Goal: Communication & Community: Answer question/provide support

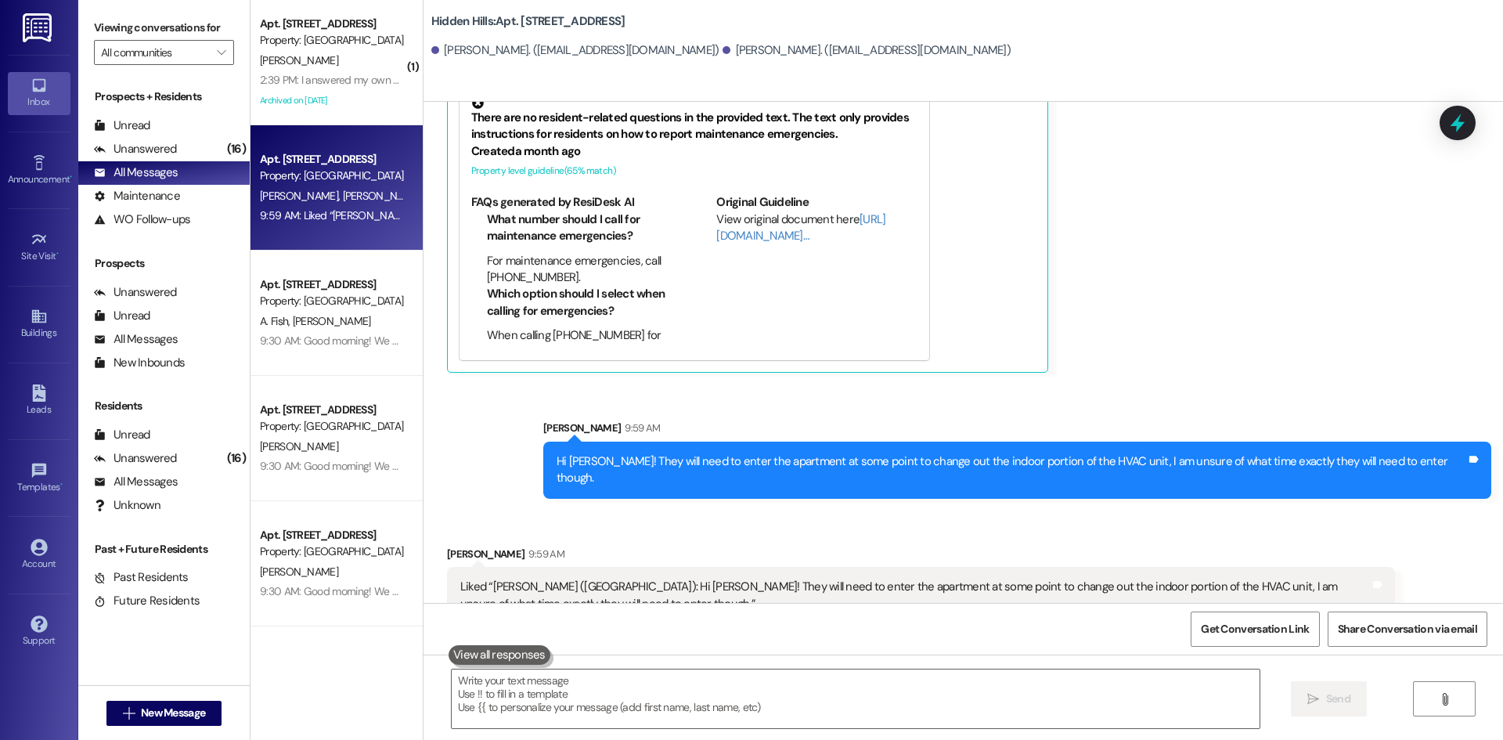
click at [351, 75] on div "2:39 PM: I answered my own question by looking on the website. 2:39 PM: I answe…" at bounding box center [406, 80] width 293 height 14
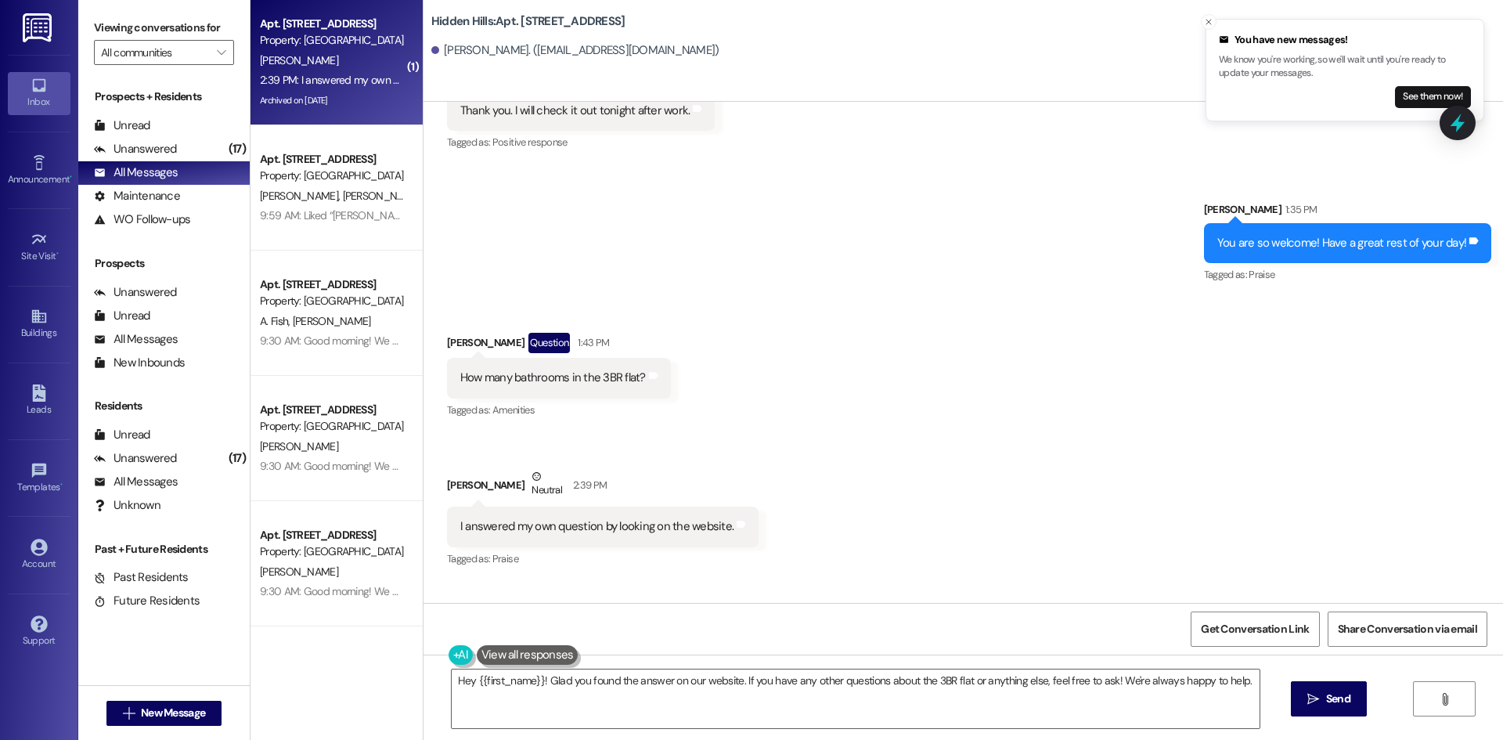
scroll to position [25013, 0]
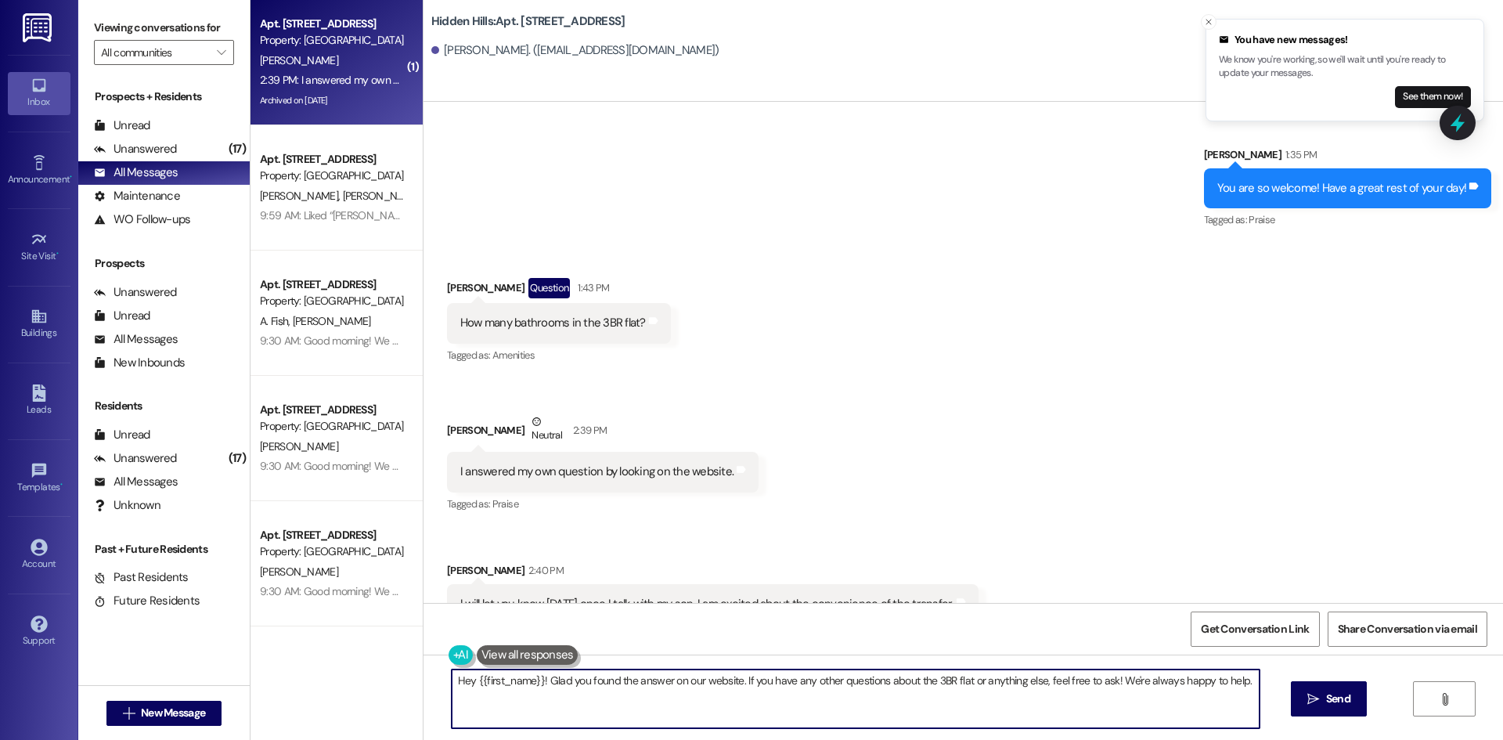
click at [778, 700] on textarea "Hey {{first_name}}! Glad you found the answer on our website. If you have any o…" at bounding box center [856, 699] width 808 height 59
type textarea "April, not a problem at all!"
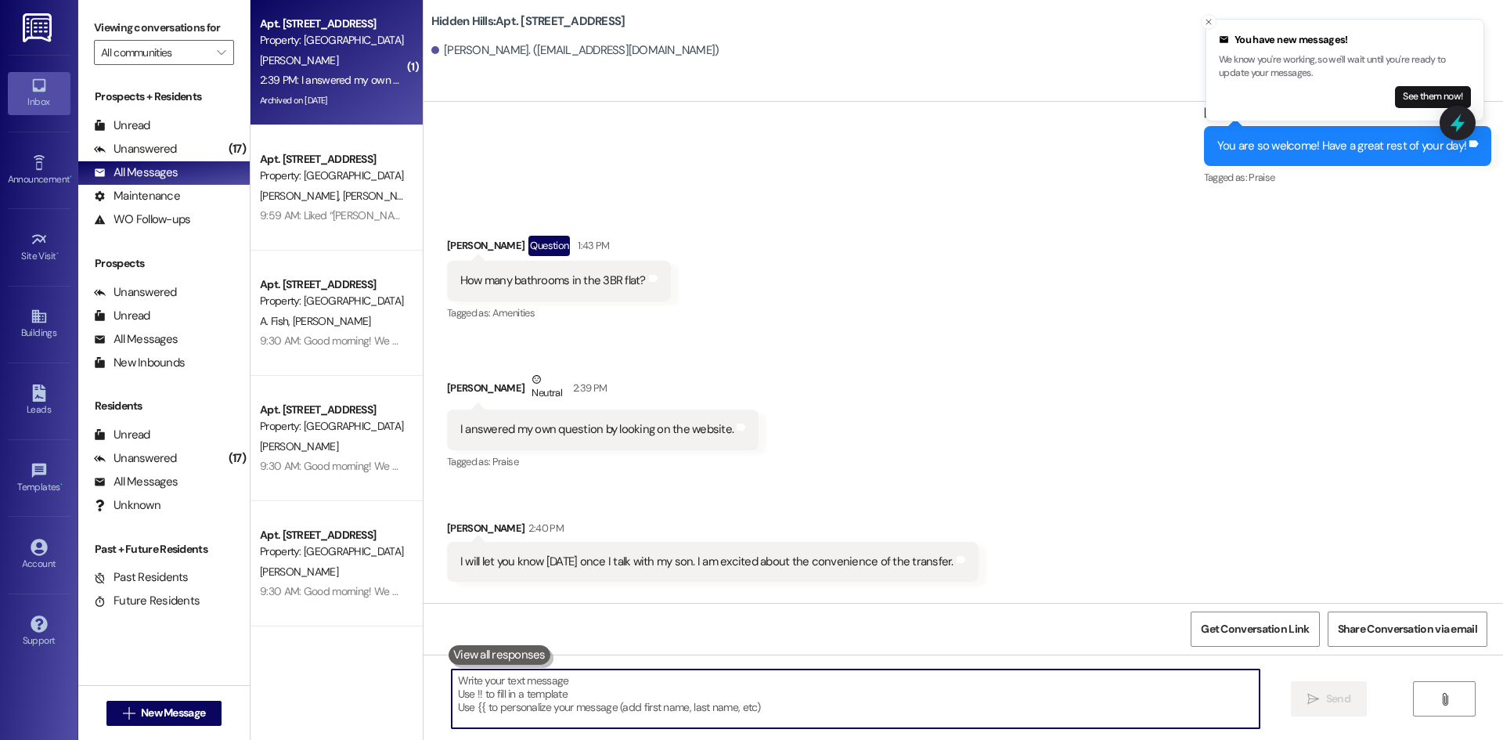
scroll to position [25123, 0]
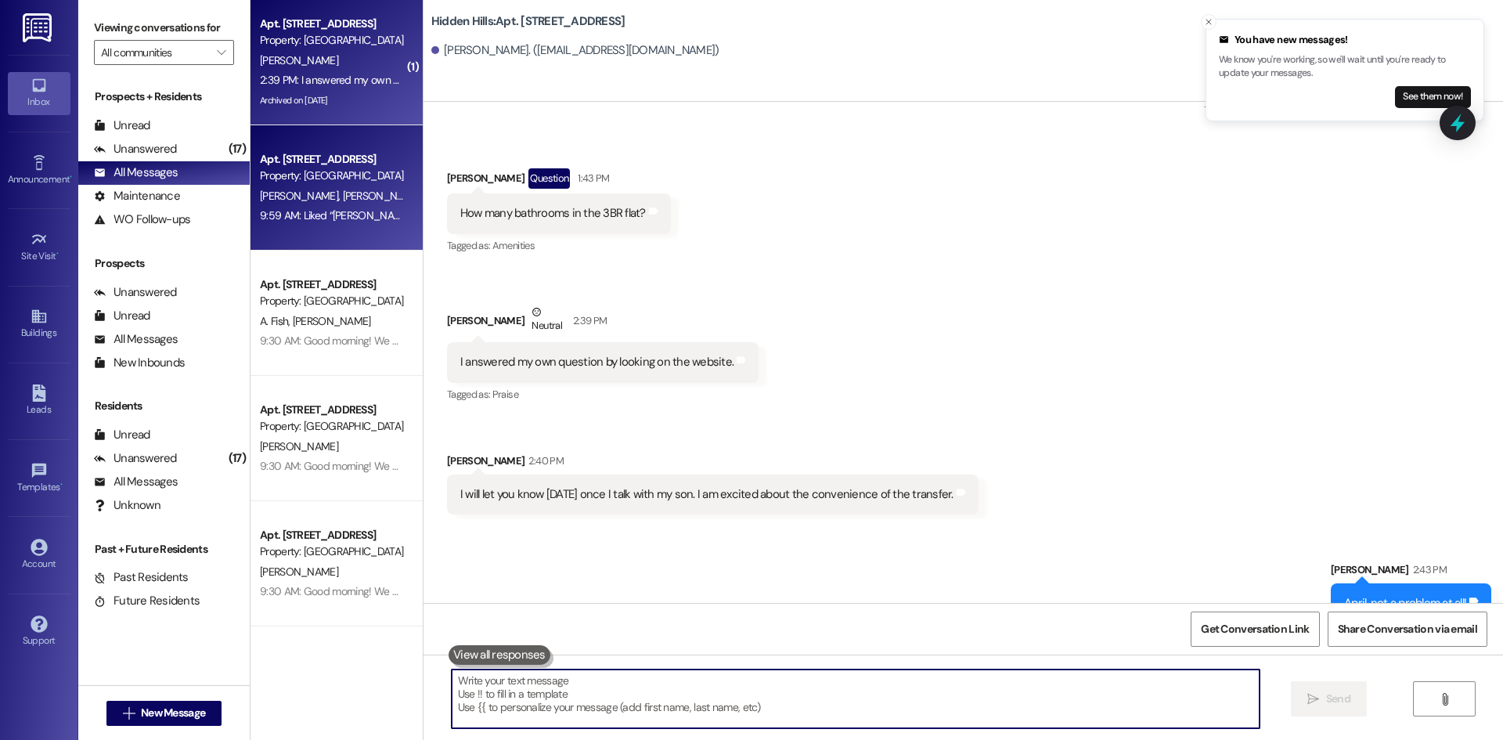
click at [318, 219] on div "9:59 AM: Liked “Sarah Bayne (Hidden Hills): Hi Jordan! They will need to enter …" at bounding box center [819, 215] width 1118 height 14
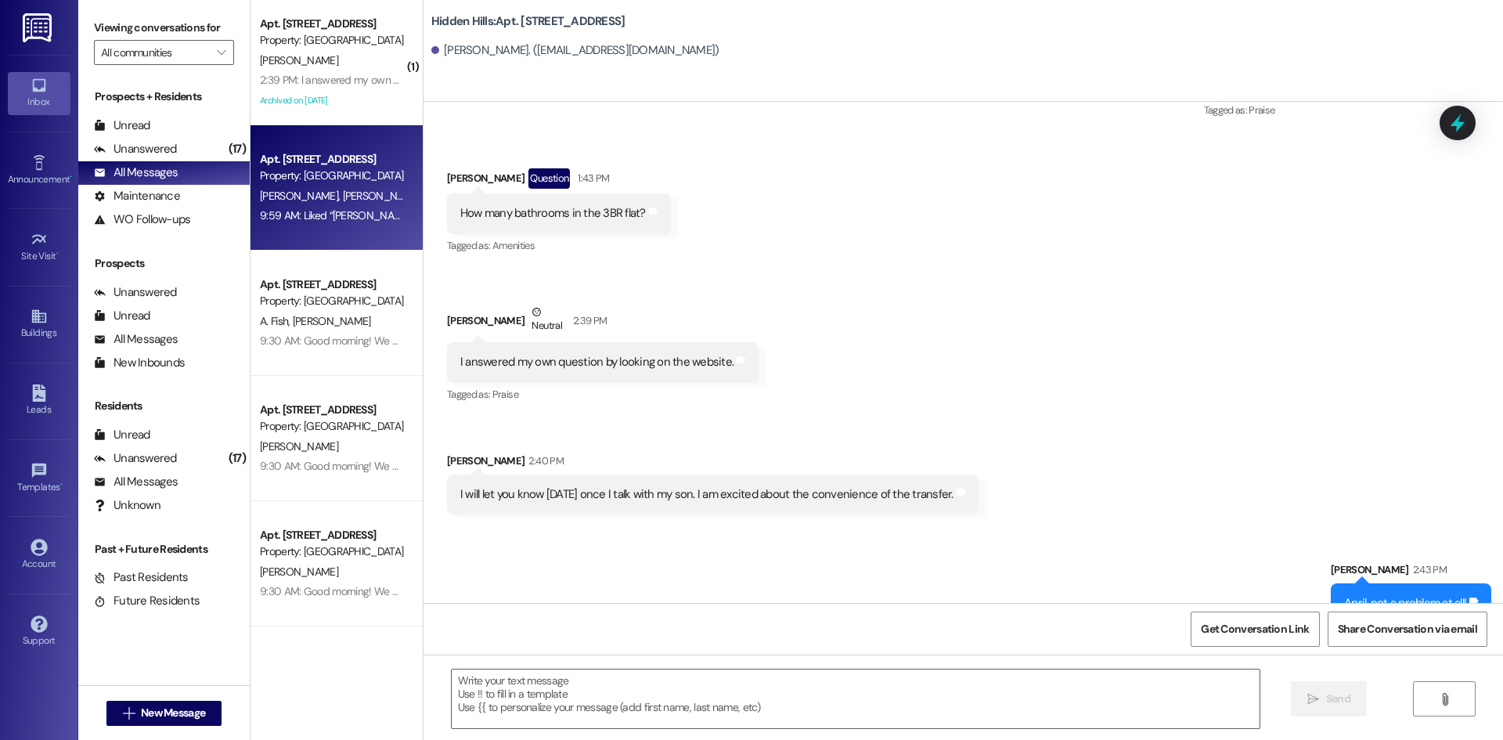
type textarea "Fetching suggested responses. Please feel free to read through the conversation…"
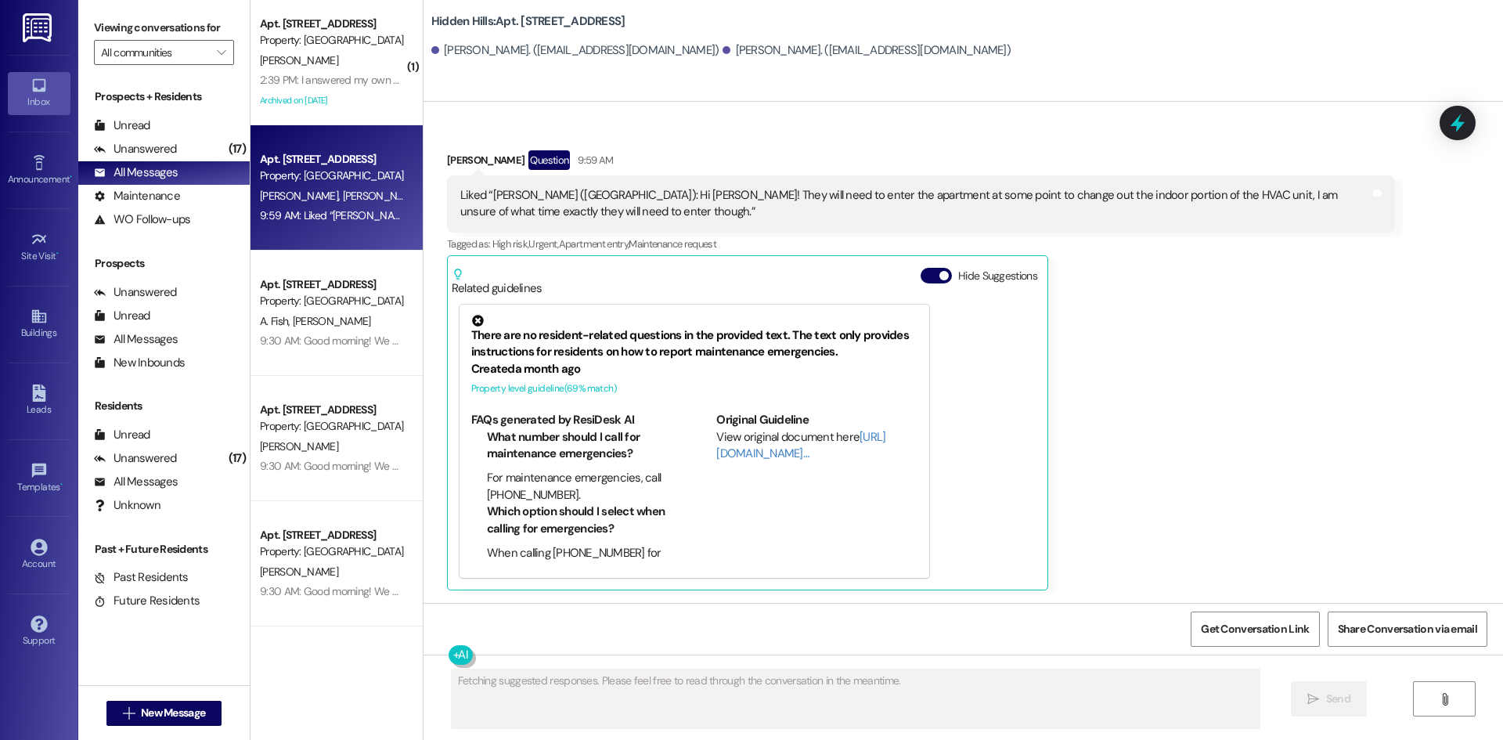
scroll to position [13096, 0]
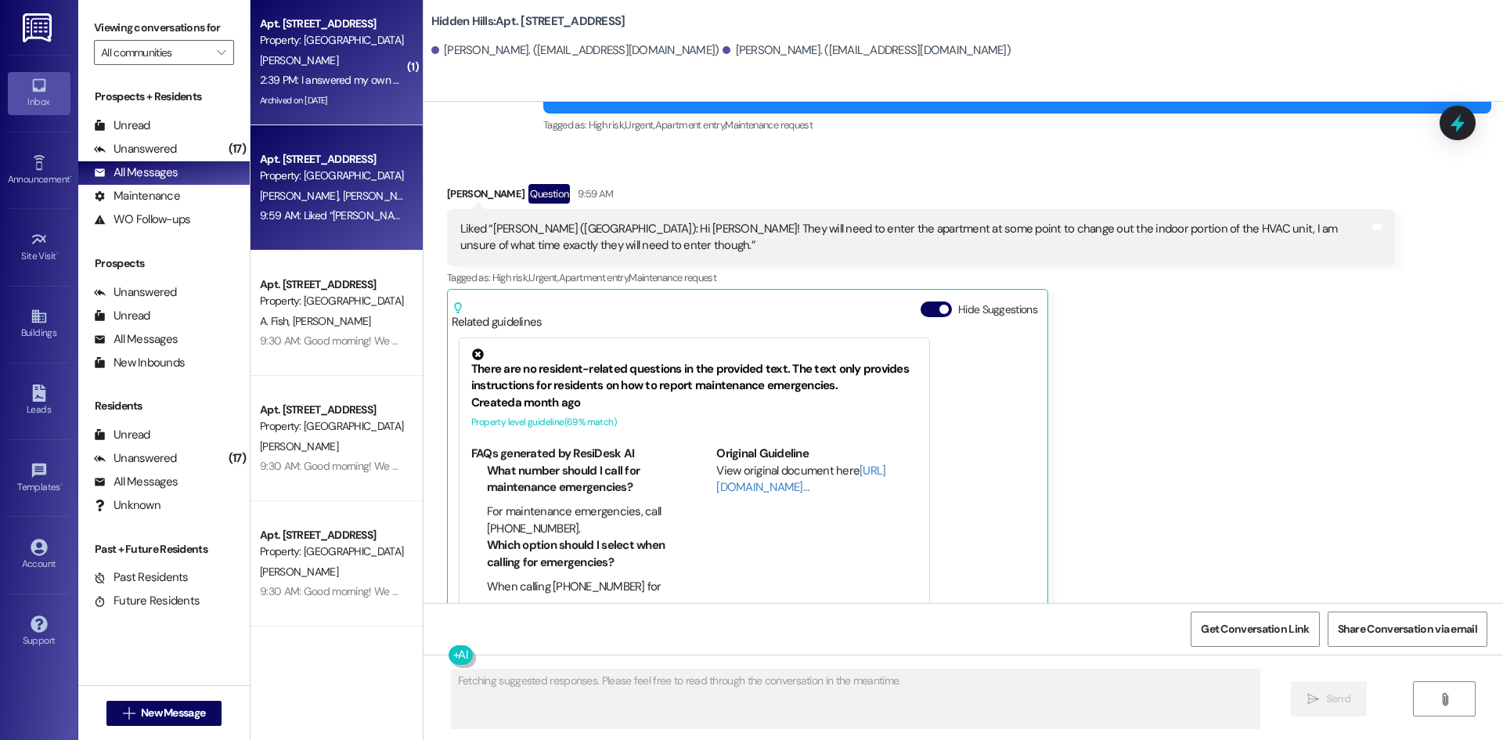
click at [329, 74] on div "2:39 PM: I answered my own question by looking on the website. 2:39 PM: I answe…" at bounding box center [406, 80] width 293 height 14
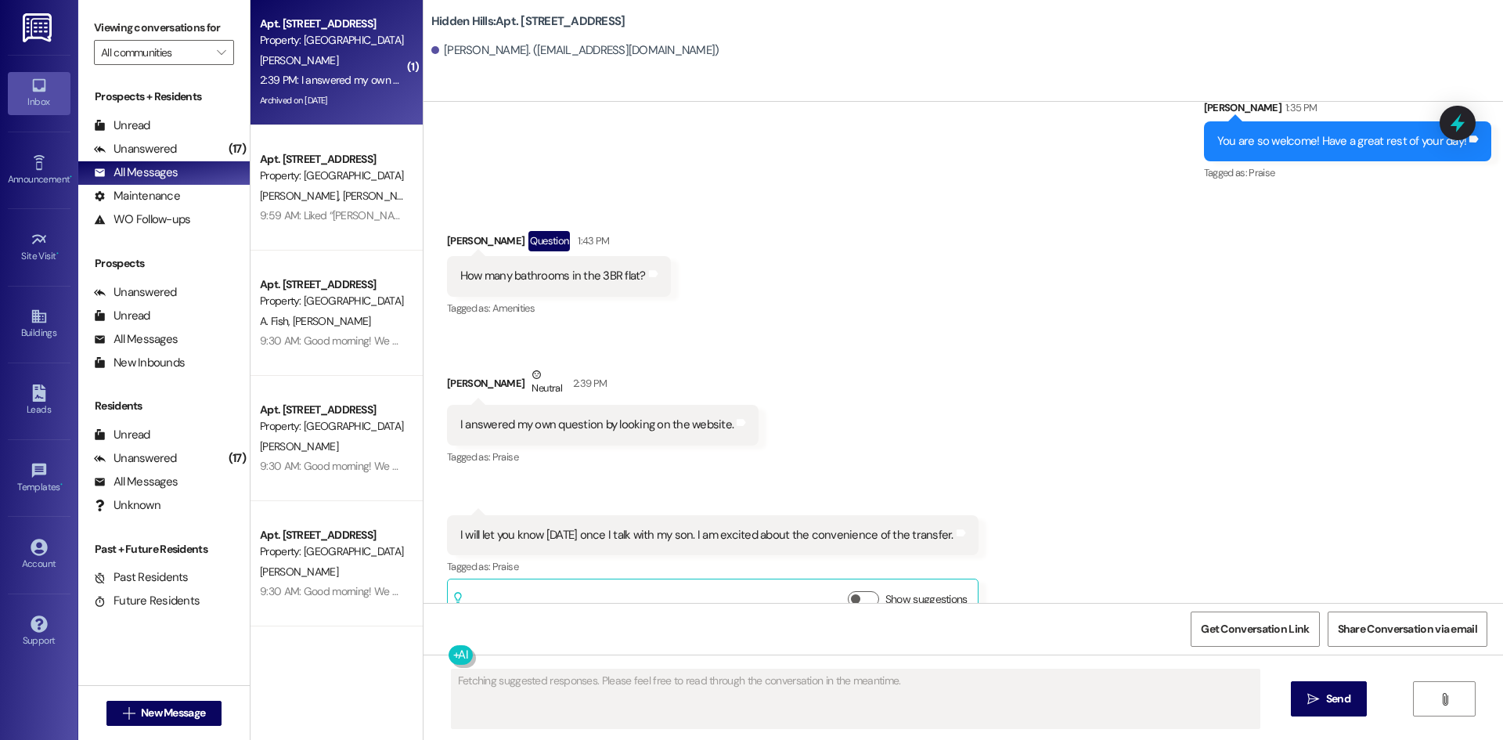
scroll to position [25193, 0]
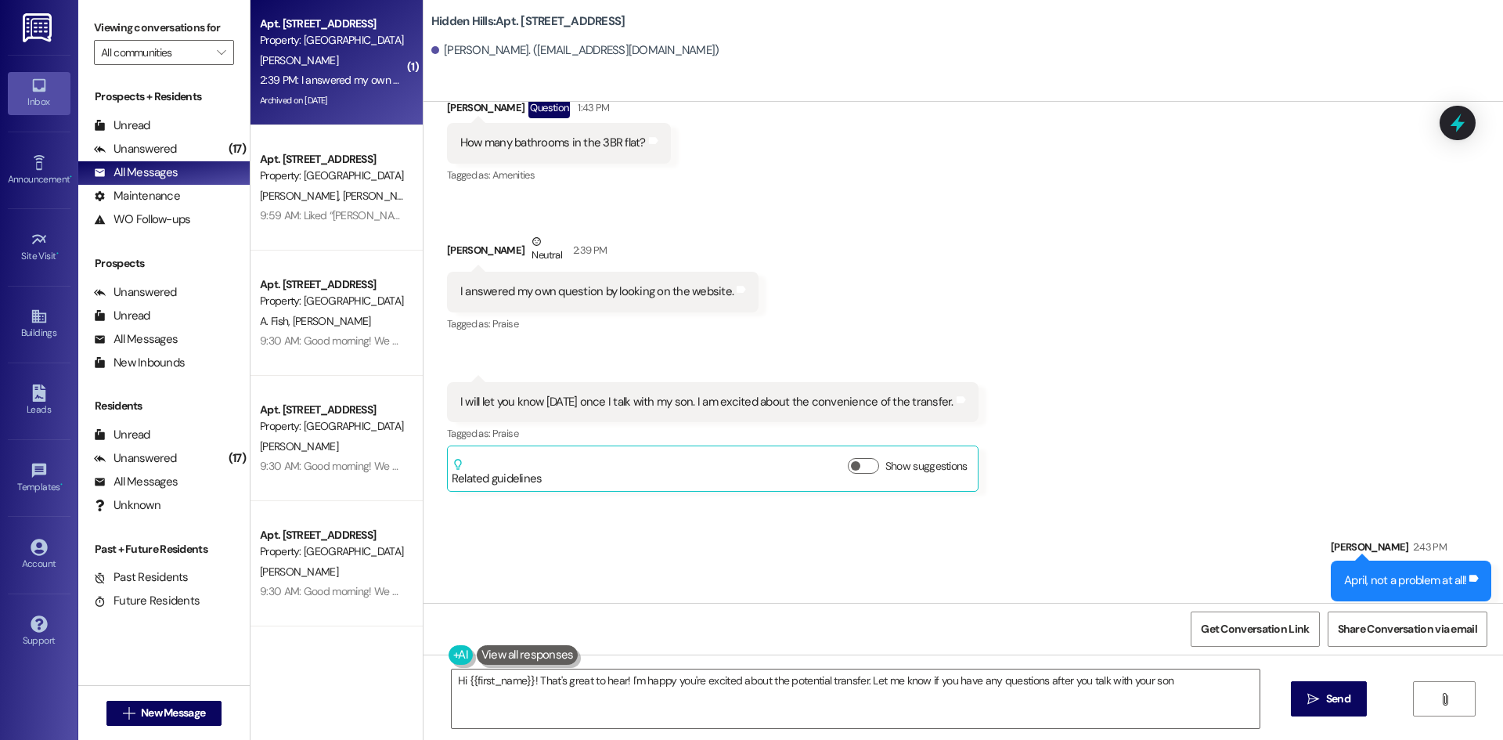
type textarea "Hi {{first_name}}! That's great to hear! I'm happy you're excited about the pot…"
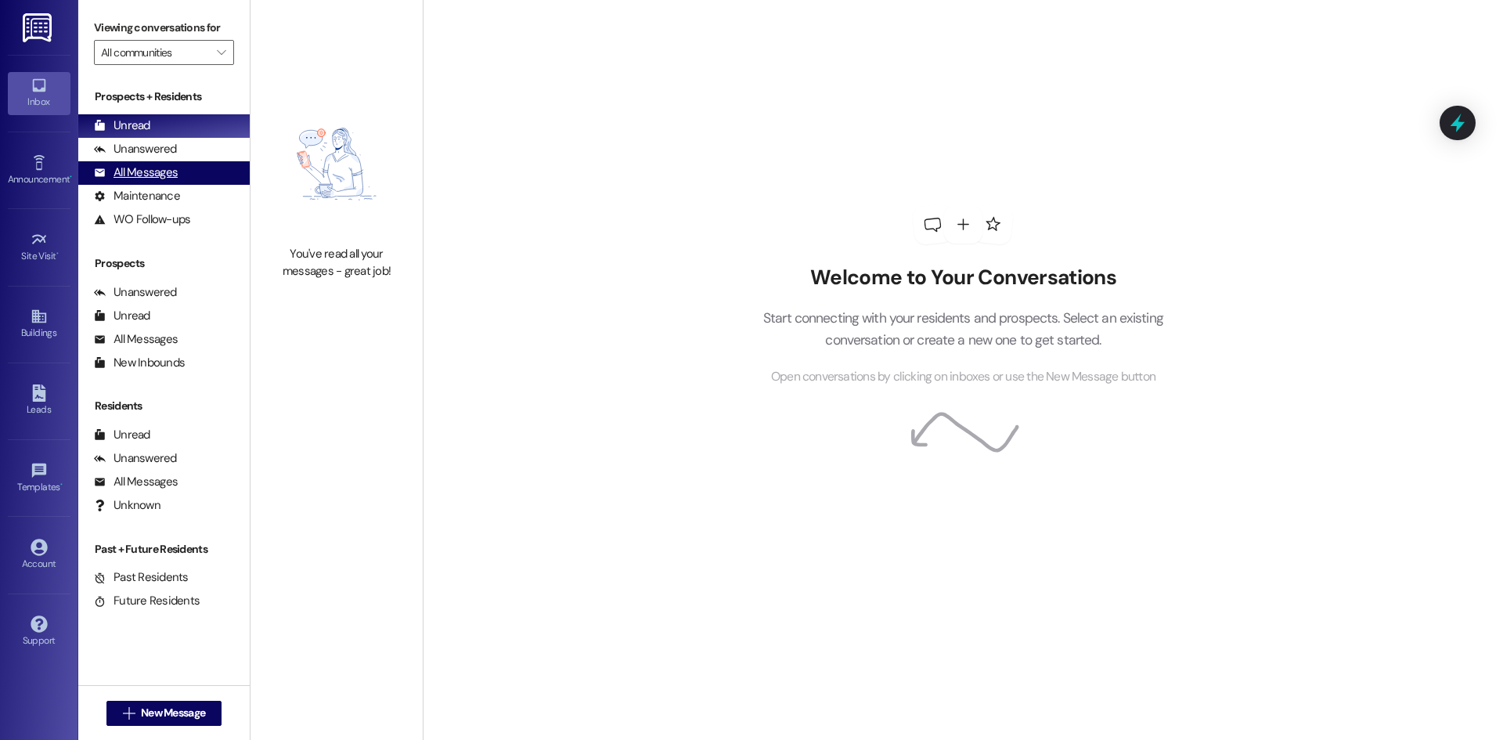
click at [175, 168] on div "All Messages" at bounding box center [136, 172] width 84 height 16
